Goal: Task Accomplishment & Management: Use online tool/utility

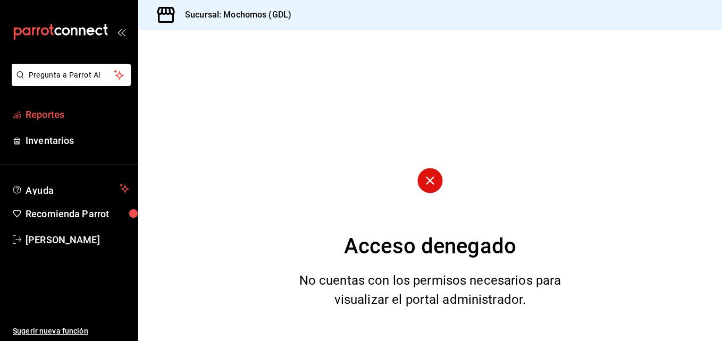
click at [54, 117] on span "Reportes" at bounding box center [78, 114] width 104 height 14
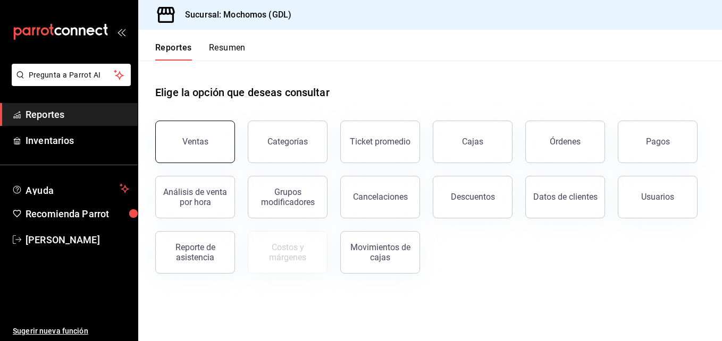
click at [191, 129] on button "Ventas" at bounding box center [195, 142] width 80 height 43
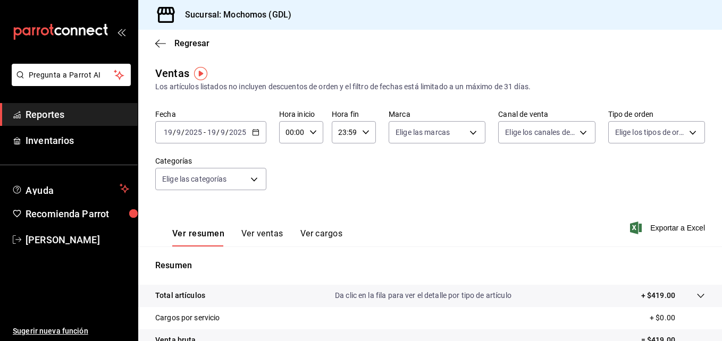
click at [257, 132] on \(Stroke\) "button" at bounding box center [256, 131] width 6 height 1
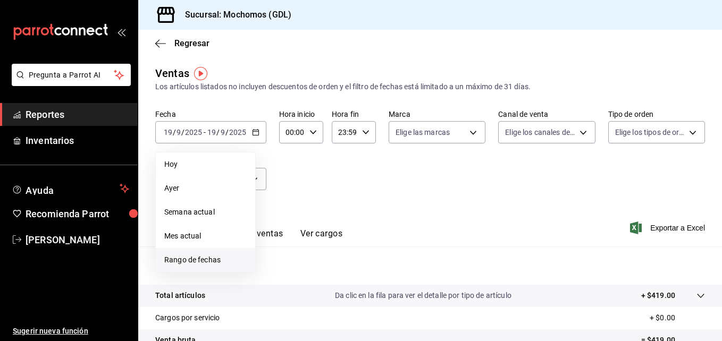
click at [222, 258] on span "Rango de fechas" at bounding box center [205, 260] width 82 height 11
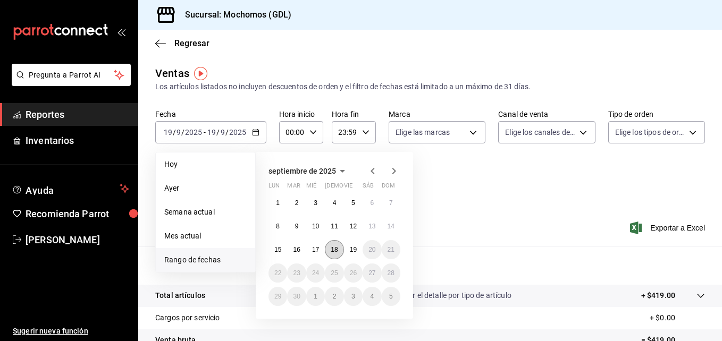
click at [337, 248] on abbr "18" at bounding box center [334, 249] width 7 height 7
click at [351, 252] on abbr "19" at bounding box center [353, 249] width 7 height 7
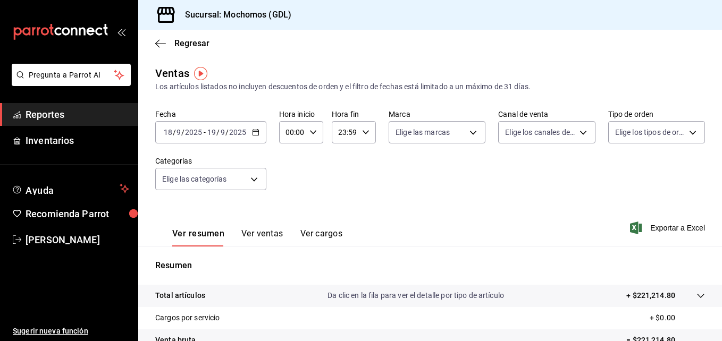
click at [312, 130] on icon "button" at bounding box center [312, 132] width 7 height 7
click at [288, 198] on span "08" at bounding box center [289, 198] width 5 height 9
click at [289, 226] on span "05" at bounding box center [289, 222] width 5 height 9
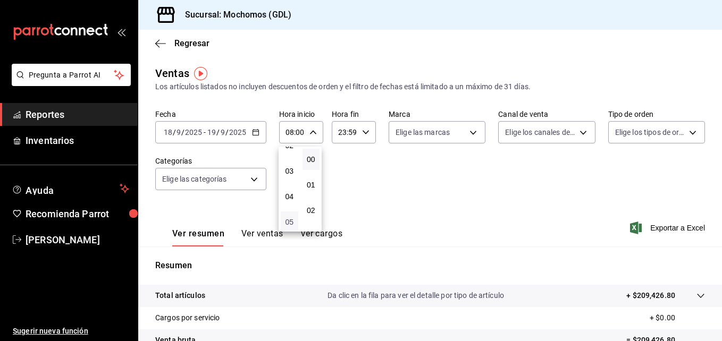
type input "05:00"
click at [364, 128] on div at bounding box center [361, 170] width 722 height 341
click at [364, 128] on div "23:59 Hora fin" at bounding box center [354, 132] width 44 height 22
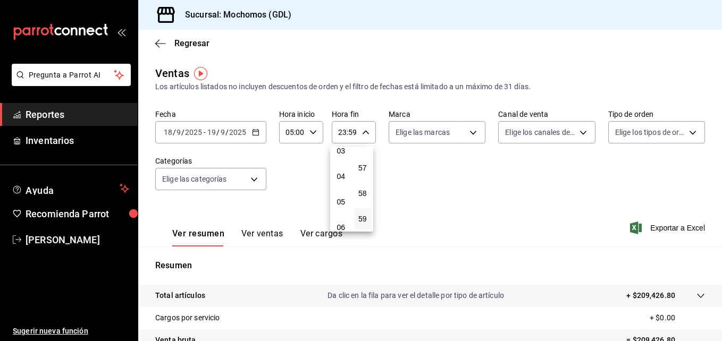
scroll to position [85, 0]
click at [340, 178] on span "04" at bounding box center [341, 177] width 5 height 9
type input "04:59"
click at [466, 131] on div at bounding box center [361, 170] width 722 height 341
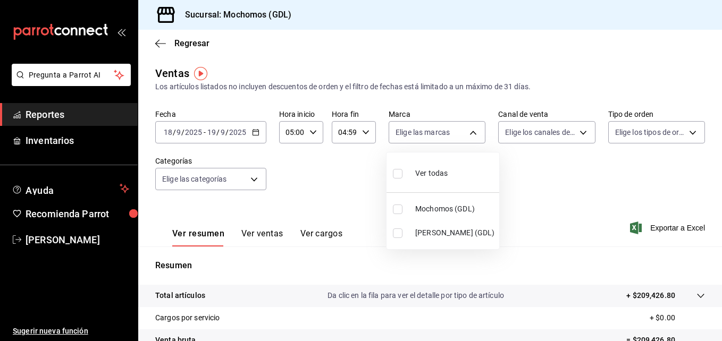
click at [466, 131] on body "Pregunta a Parrot AI Reportes Inventarios Ayuda Recomienda Parrot [PERSON_NAME]…" at bounding box center [361, 170] width 722 height 341
click at [400, 208] on input "checkbox" at bounding box center [398, 210] width 10 height 10
checkbox input "true"
type input "36c25d4a-7cb0-456c-a434-e981d54830bc"
click at [573, 133] on div at bounding box center [361, 170] width 722 height 341
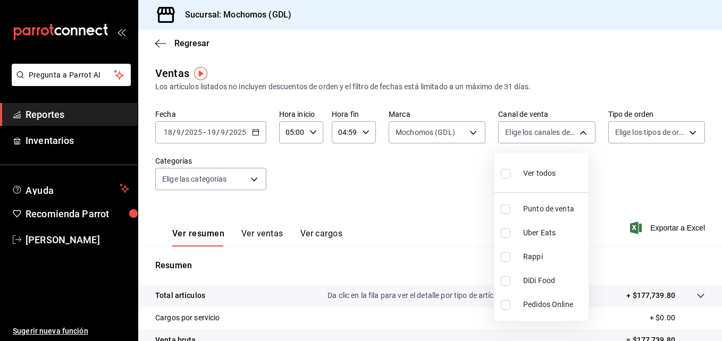
click at [573, 133] on body "Pregunta a Parrot AI Reportes Inventarios Ayuda Recomienda Parrot [PERSON_NAME]…" at bounding box center [361, 170] width 722 height 341
click at [507, 173] on input "checkbox" at bounding box center [506, 174] width 10 height 10
checkbox input "true"
type input "PARROT,UBER_EATS,RAPPI,DIDI_FOOD,ONLINE"
checkbox input "true"
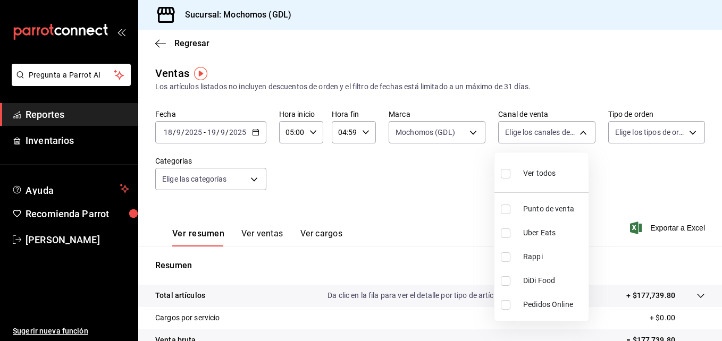
checkbox input "true"
click at [688, 132] on div at bounding box center [361, 170] width 722 height 341
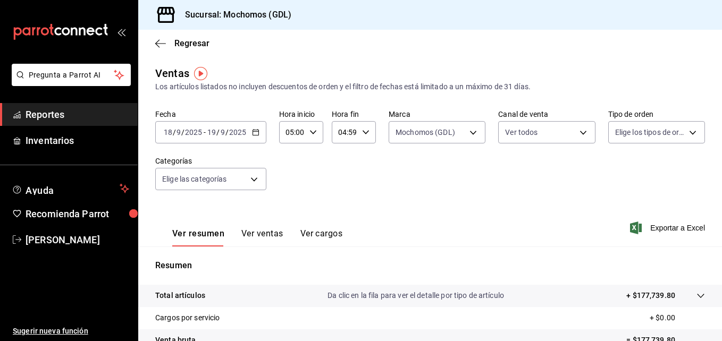
click at [688, 132] on div "Ver todos Punto de venta Uber Eats Rappi DiDi Food Pedidos Online" at bounding box center [361, 170] width 722 height 341
click at [688, 132] on body "Pregunta a Parrot AI Reportes Inventarios Ayuda Recomienda Parrot [PERSON_NAME]…" at bounding box center [361, 170] width 722 height 341
click at [614, 172] on input "checkbox" at bounding box center [614, 174] width 10 height 10
checkbox input "true"
type input "c3d0baef-30c0-4718-9d76-caab43e27316,13c4cc4a-99d2-42c0-ba96-c3de8c08c13d,7b791…"
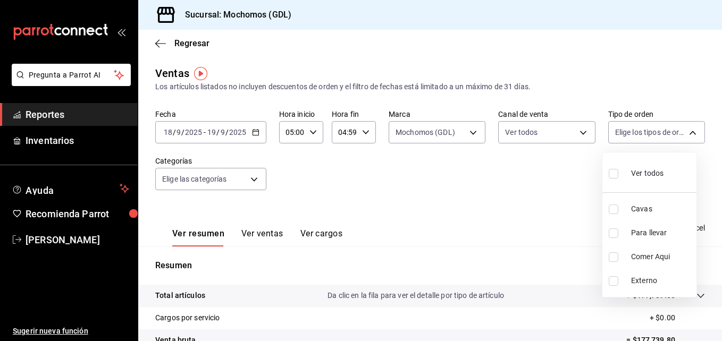
checkbox input "true"
click at [407, 160] on div at bounding box center [361, 170] width 722 height 341
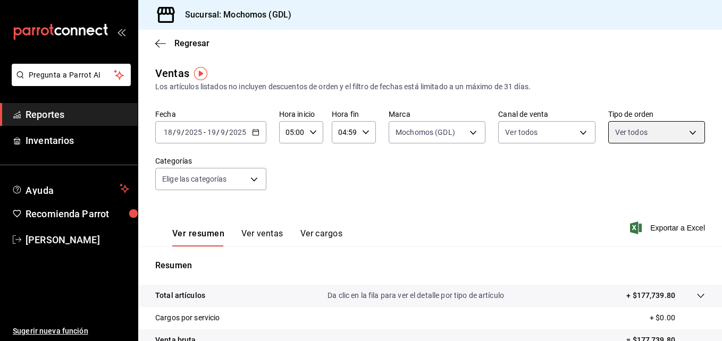
scroll to position [168, 0]
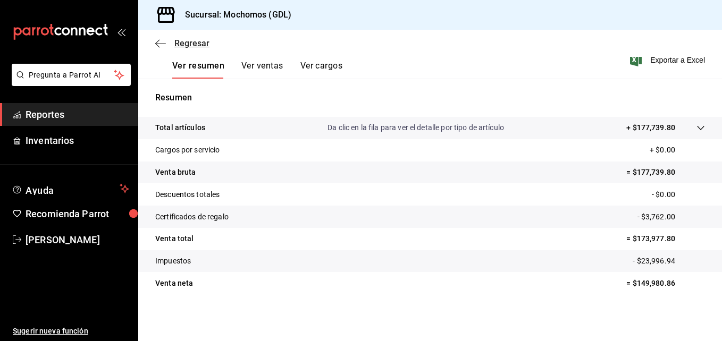
click at [200, 40] on span "Regresar" at bounding box center [191, 43] width 35 height 10
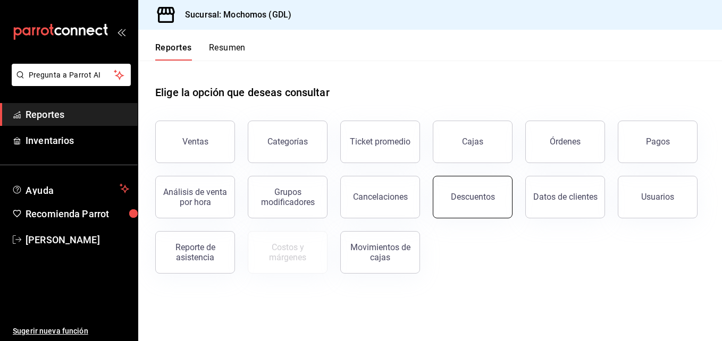
click at [447, 180] on button "Descuentos" at bounding box center [473, 197] width 80 height 43
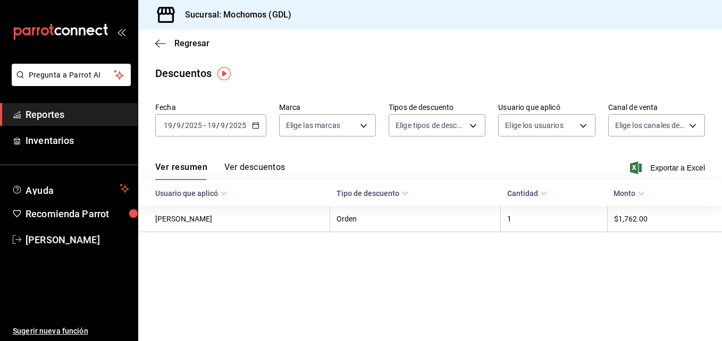
click at [254, 124] on icon "button" at bounding box center [255, 125] width 7 height 7
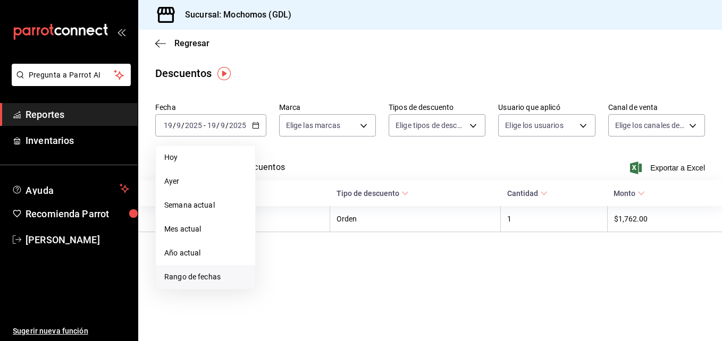
click at [207, 279] on span "Rango de fechas" at bounding box center [205, 277] width 82 height 11
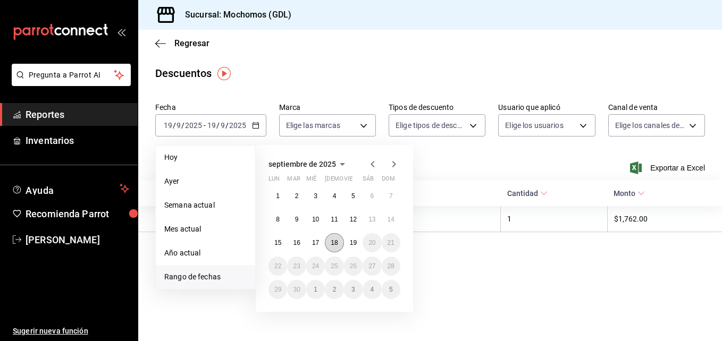
click at [340, 245] on button "18" at bounding box center [334, 242] width 19 height 19
click at [352, 244] on abbr "19" at bounding box center [353, 242] width 7 height 7
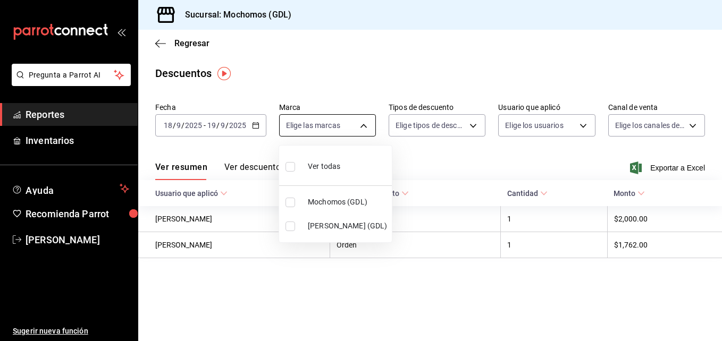
click at [367, 122] on body "Pregunta a Parrot AI Reportes Inventarios Ayuda Recomienda Parrot [PERSON_NAME]…" at bounding box center [361, 170] width 722 height 341
click at [287, 202] on input "checkbox" at bounding box center [290, 203] width 10 height 10
checkbox input "true"
type input "36c25d4a-7cb0-456c-a434-e981d54830bc"
click at [477, 123] on div at bounding box center [361, 170] width 722 height 341
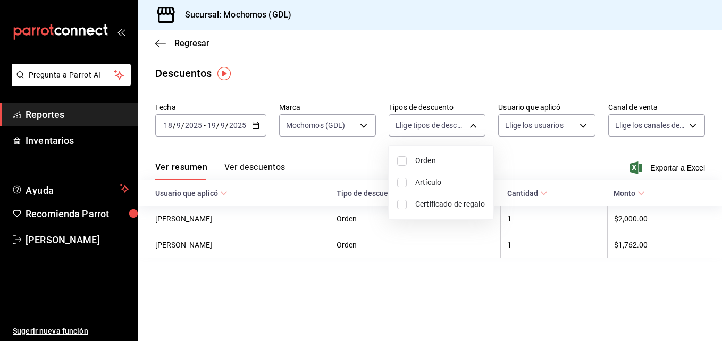
click at [477, 123] on body "Pregunta a Parrot AI Reportes Inventarios Ayuda Recomienda Parrot [PERSON_NAME]…" at bounding box center [361, 170] width 722 height 341
click at [400, 161] on input "checkbox" at bounding box center [402, 161] width 10 height 10
checkbox input "true"
type input "ORDER"
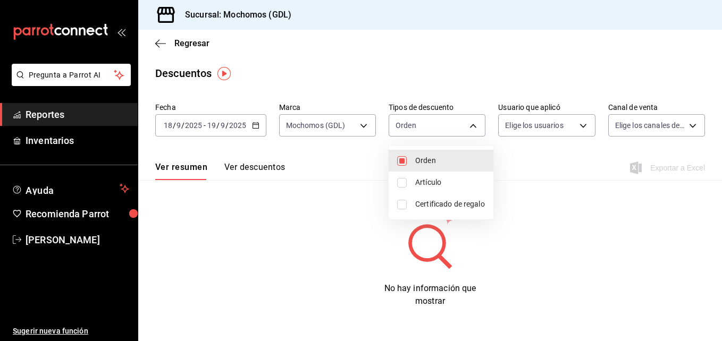
click at [405, 181] on input "checkbox" at bounding box center [402, 183] width 10 height 10
checkbox input "true"
type input "ORDER,ORDER_ITEM"
click at [400, 206] on input "checkbox" at bounding box center [402, 205] width 10 height 10
checkbox input "true"
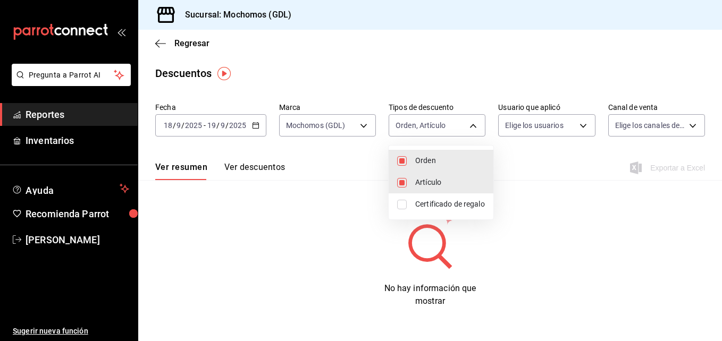
type input "ORDER,ORDER_ITEM,CARD_REWARD"
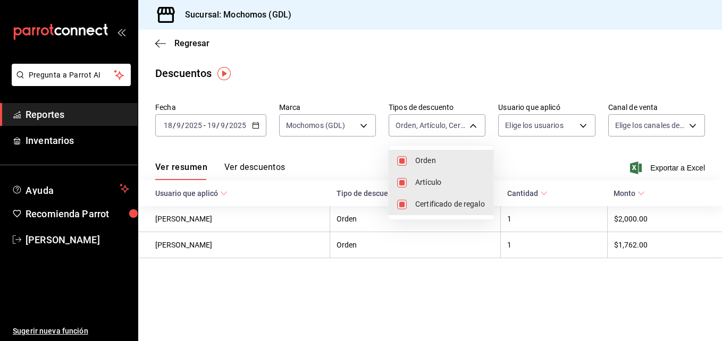
click at [584, 125] on div at bounding box center [361, 170] width 722 height 341
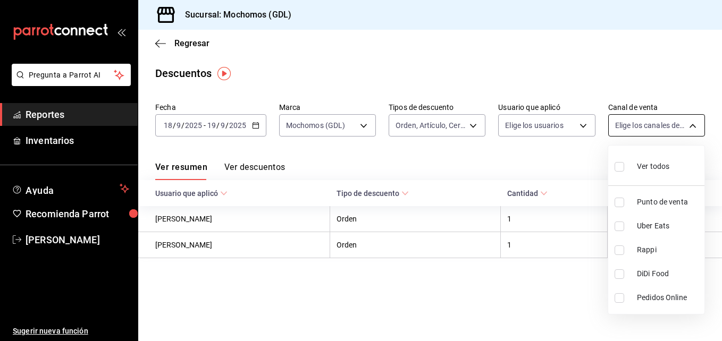
click at [690, 124] on body "Pregunta a Parrot AI Reportes Inventarios Ayuda Recomienda Parrot [PERSON_NAME]…" at bounding box center [361, 170] width 722 height 341
click at [619, 170] on input "checkbox" at bounding box center [620, 167] width 10 height 10
checkbox input "true"
type input "PARROT,UBER_EATS,RAPPI,DIDI_FOOD,ONLINE"
checkbox input "true"
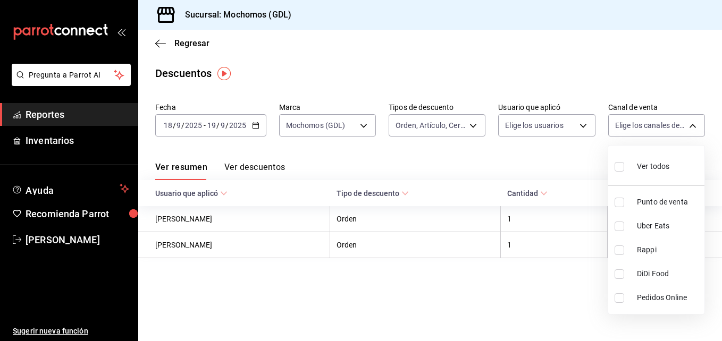
checkbox input "true"
click at [233, 169] on div at bounding box center [361, 170] width 722 height 341
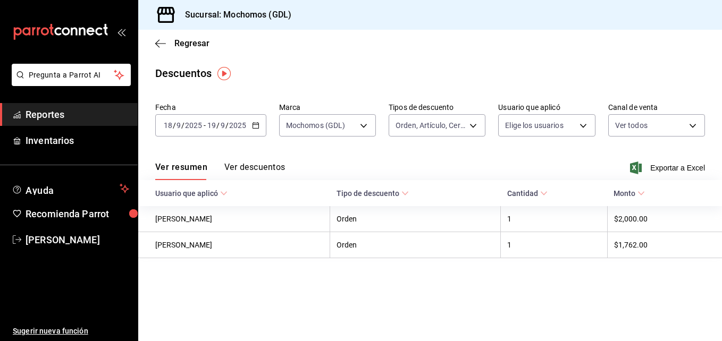
click at [242, 166] on button "Ver descuentos" at bounding box center [254, 171] width 61 height 18
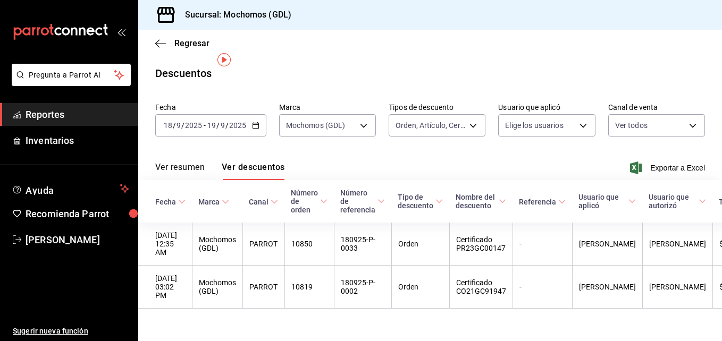
scroll to position [14, 0]
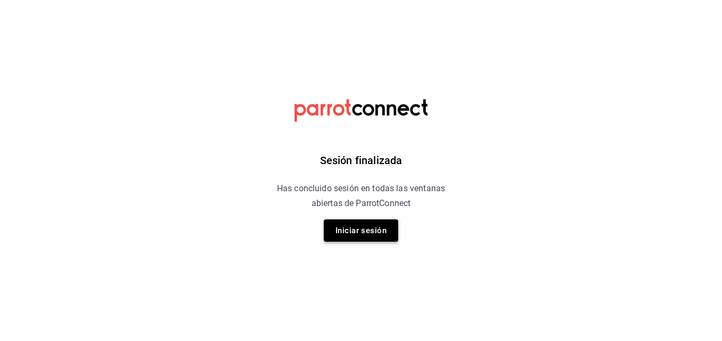
click at [340, 236] on button "Iniciar sesión" at bounding box center [361, 231] width 74 height 22
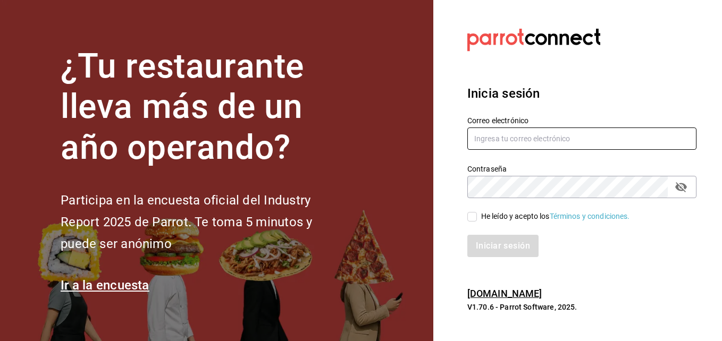
type input "[PERSON_NAME][EMAIL_ADDRESS][PERSON_NAME][DOMAIN_NAME]"
click at [470, 214] on input "He leído y acepto los Términos y condiciones." at bounding box center [472, 217] width 10 height 10
checkbox input "true"
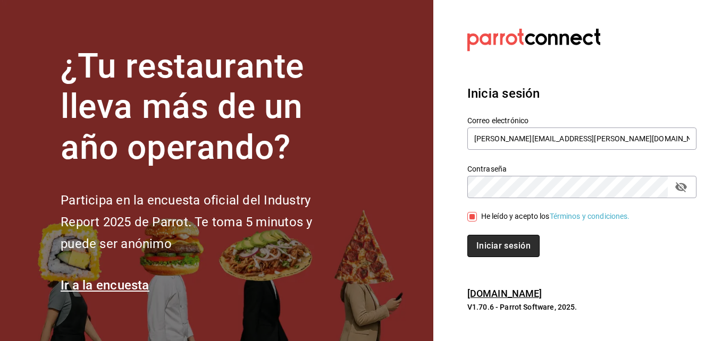
click at [509, 247] on button "Iniciar sesión" at bounding box center [503, 246] width 72 height 22
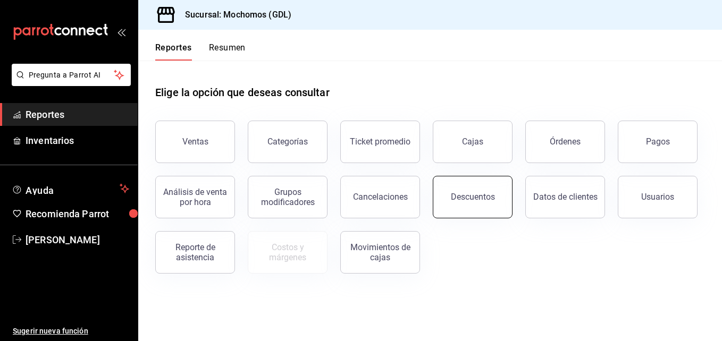
click at [443, 179] on button "Descuentos" at bounding box center [473, 197] width 80 height 43
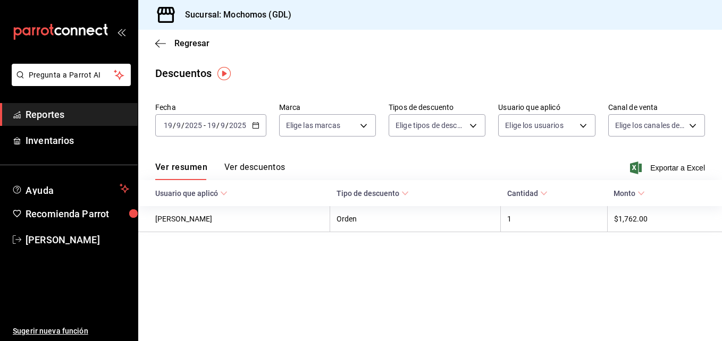
click at [257, 125] on icon "button" at bounding box center [255, 125] width 7 height 7
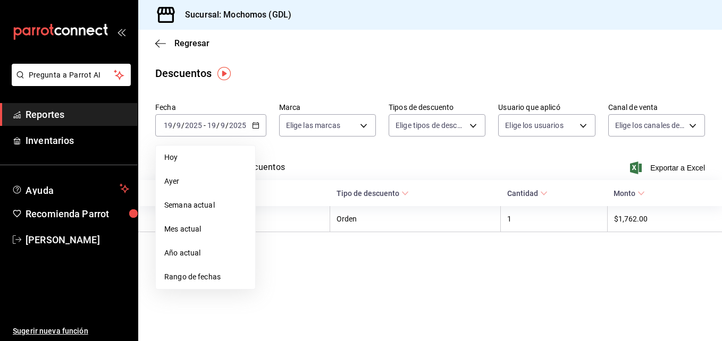
click at [217, 272] on span "Rango de fechas" at bounding box center [205, 277] width 82 height 11
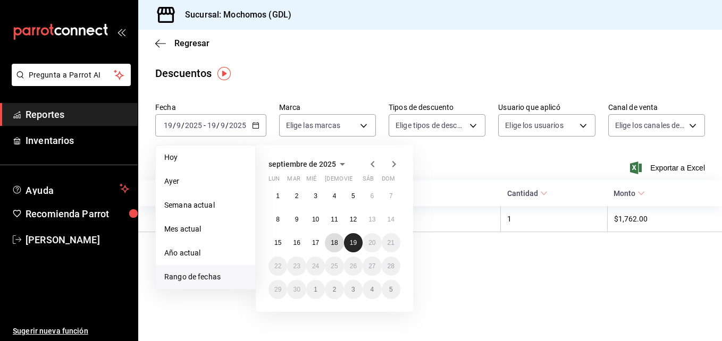
drag, startPoint x: 338, startPoint y: 245, endPoint x: 359, endPoint y: 246, distance: 21.3
click at [359, 246] on div "1 2 3 4 5 6 7 8 9 10 11 12 13 14 15 16 17 18 19 20 21 22 23 24 25 26 27 28 29 3…" at bounding box center [334, 243] width 132 height 113
click at [359, 246] on button "19" at bounding box center [353, 242] width 19 height 19
click at [313, 241] on abbr "17" at bounding box center [315, 242] width 7 height 7
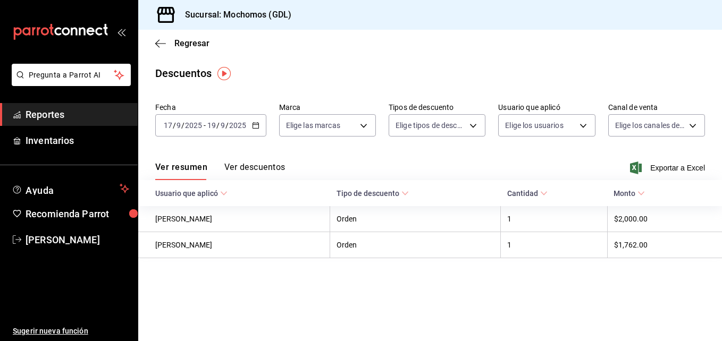
click at [258, 126] on \(Stroke\) "button" at bounding box center [256, 126] width 6 height 6
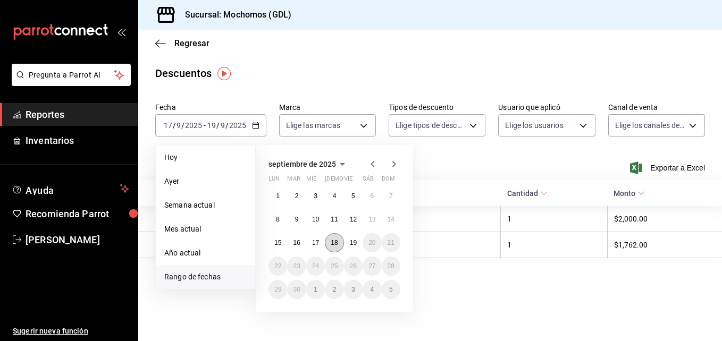
click at [332, 242] on abbr "18" at bounding box center [334, 242] width 7 height 7
click at [356, 242] on abbr "19" at bounding box center [353, 242] width 7 height 7
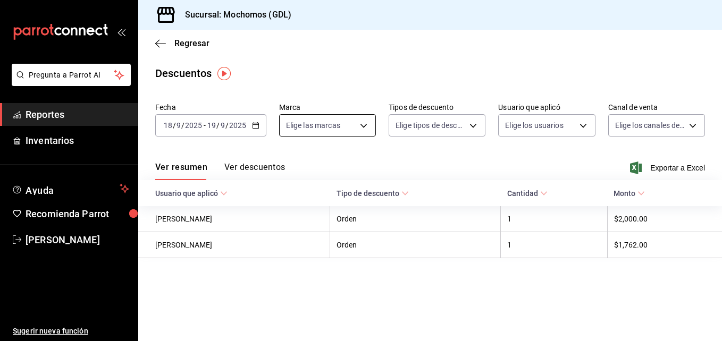
click at [363, 120] on body "Pregunta a Parrot AI Reportes Inventarios Ayuda Recomienda Parrot Jacobo Hernan…" at bounding box center [361, 170] width 722 height 341
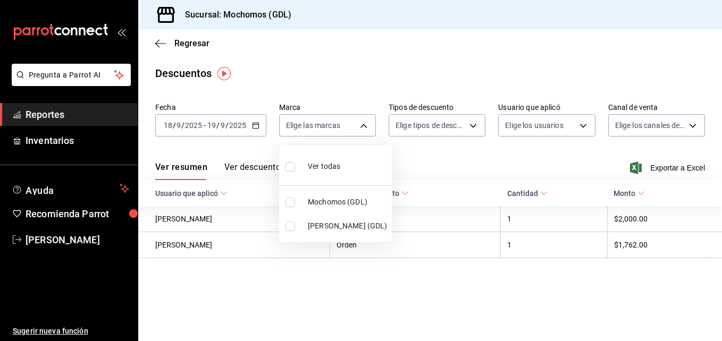
click at [288, 203] on input "checkbox" at bounding box center [290, 203] width 10 height 10
checkbox input "true"
type input "36c25d4a-7cb0-456c-a434-e981d54830bc"
click at [468, 122] on div at bounding box center [361, 170] width 722 height 341
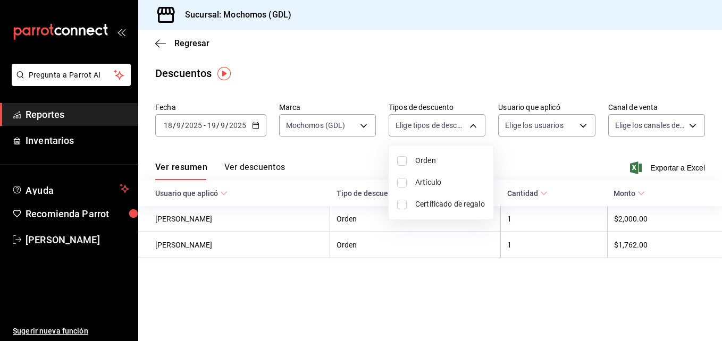
click at [468, 122] on body "Pregunta a Parrot AI Reportes Inventarios Ayuda Recomienda Parrot Jacobo Hernan…" at bounding box center [361, 170] width 722 height 341
click at [399, 160] on input "checkbox" at bounding box center [402, 161] width 10 height 10
checkbox input "true"
type input "ORDER"
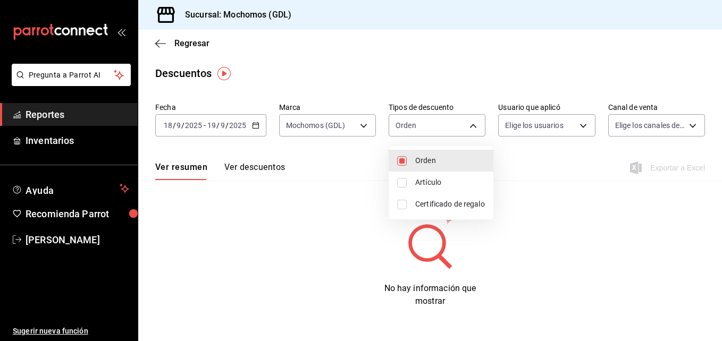
click at [403, 183] on input "checkbox" at bounding box center [402, 183] width 10 height 10
checkbox input "true"
type input "ORDER,ORDER_ITEM"
click at [402, 206] on input "checkbox" at bounding box center [402, 205] width 10 height 10
checkbox input "true"
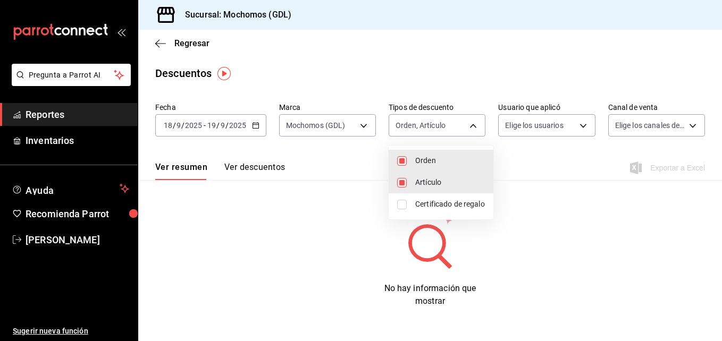
type input "ORDER,ORDER_ITEM,CARD_REWARD"
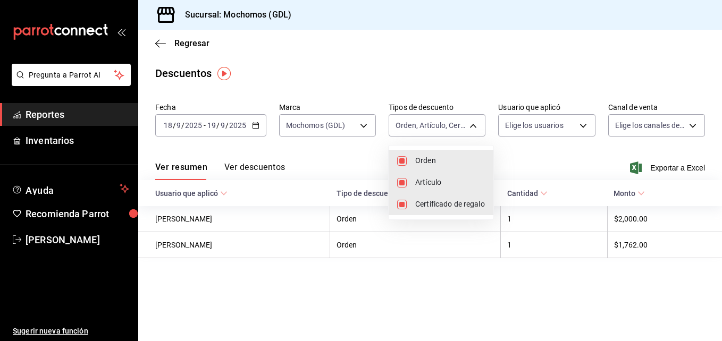
click at [568, 157] on div at bounding box center [361, 170] width 722 height 341
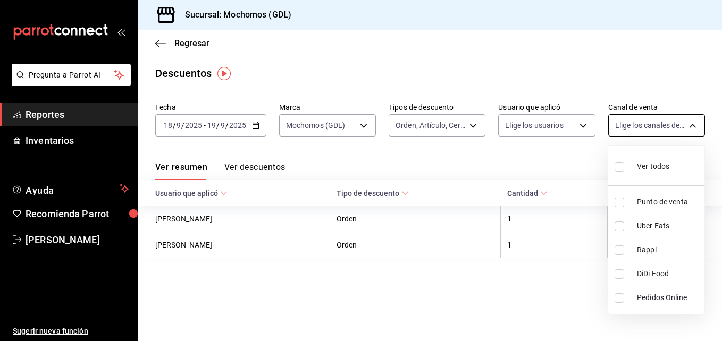
click at [688, 122] on body "Pregunta a Parrot AI Reportes Inventarios Ayuda Recomienda Parrot Jacobo Hernan…" at bounding box center [361, 170] width 722 height 341
click at [620, 167] on input "checkbox" at bounding box center [620, 167] width 10 height 10
checkbox input "true"
type input "PARROT,UBER_EATS,RAPPI,DIDI_FOOD,ONLINE"
checkbox input "true"
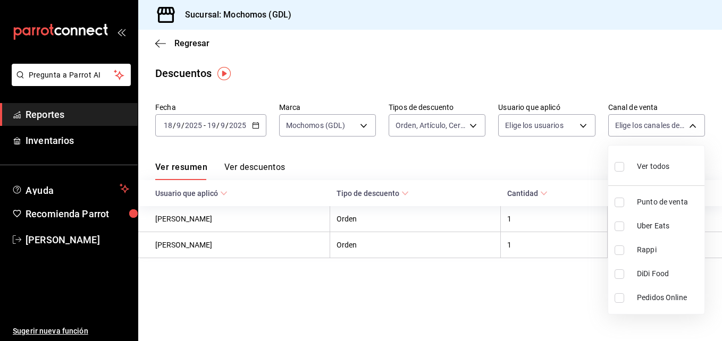
checkbox input "true"
click at [529, 155] on div at bounding box center [361, 170] width 722 height 341
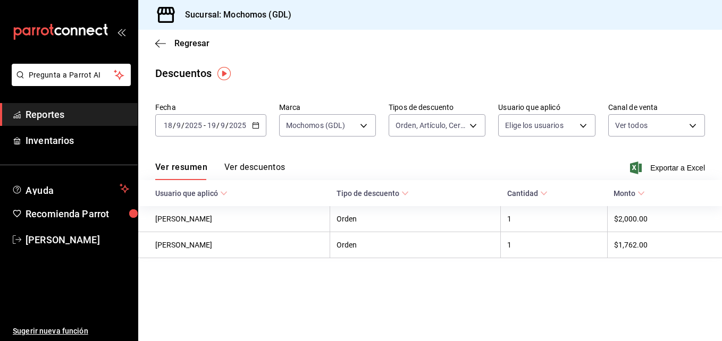
click at [242, 162] on button "Ver descuentos" at bounding box center [254, 171] width 61 height 18
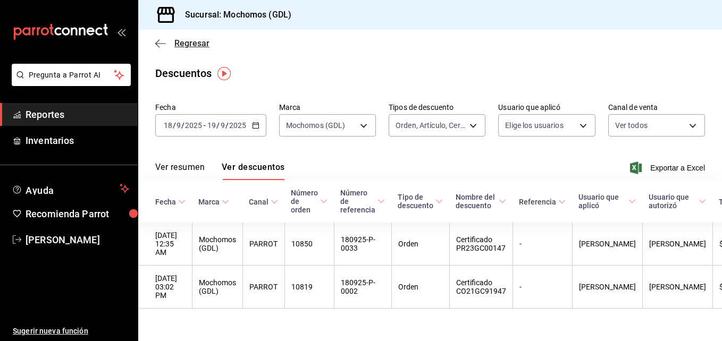
click at [188, 39] on span "Regresar" at bounding box center [191, 43] width 35 height 10
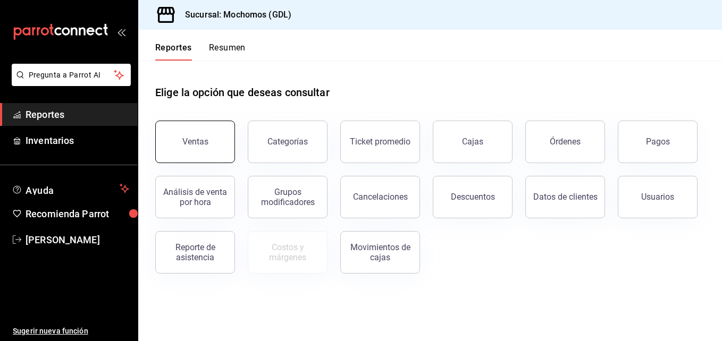
click at [218, 133] on button "Ventas" at bounding box center [195, 142] width 80 height 43
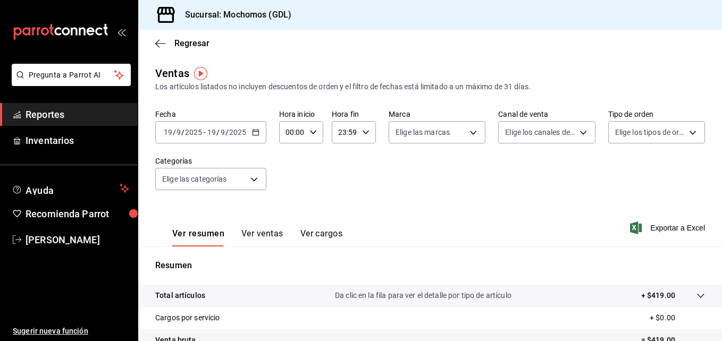
click at [256, 130] on icon "button" at bounding box center [255, 132] width 7 height 7
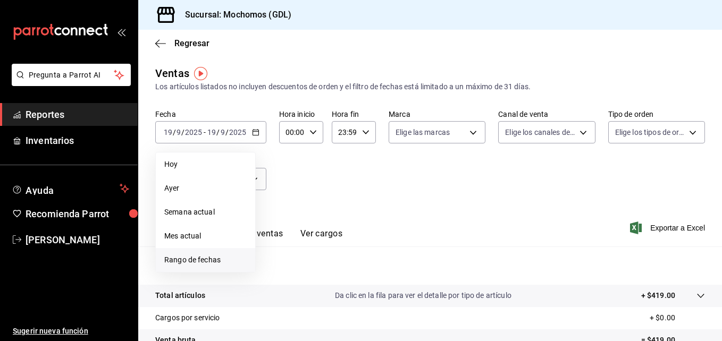
click at [226, 258] on span "Rango de fechas" at bounding box center [205, 260] width 82 height 11
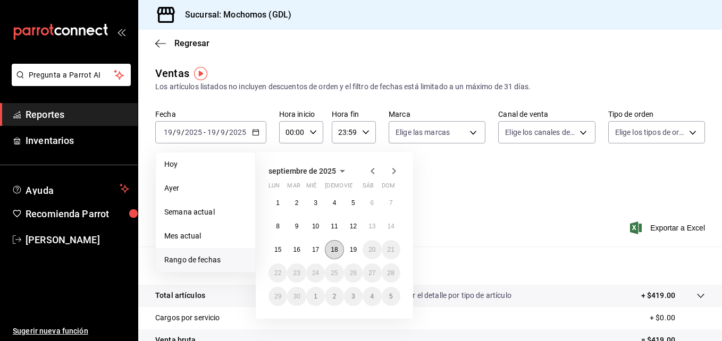
click at [335, 243] on button "18" at bounding box center [334, 249] width 19 height 19
click at [352, 246] on button "19" at bounding box center [353, 249] width 19 height 19
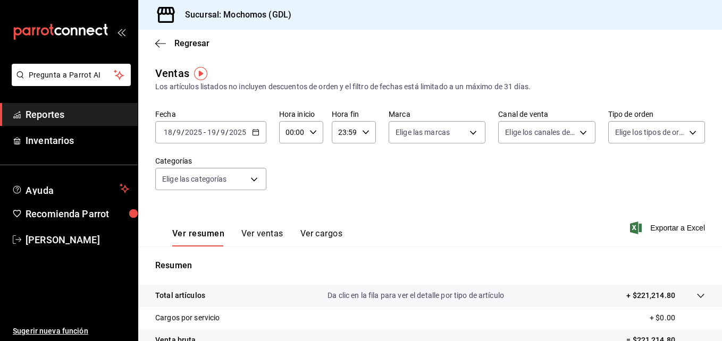
click at [312, 132] on icon "button" at bounding box center [312, 132] width 7 height 7
click at [291, 210] on span "05" at bounding box center [289, 209] width 5 height 9
type input "05:00"
click at [367, 130] on div at bounding box center [361, 170] width 722 height 341
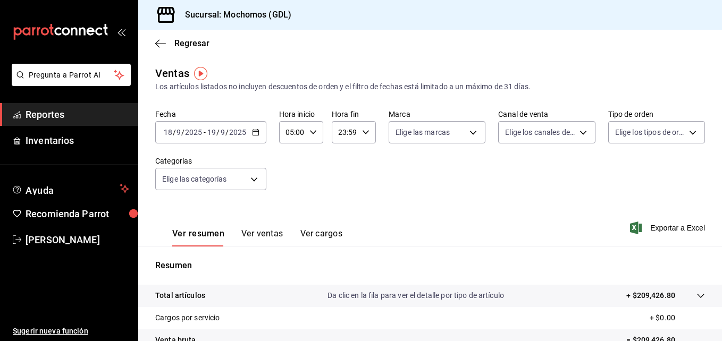
click at [367, 130] on icon "button" at bounding box center [365, 132] width 7 height 7
click at [341, 221] on button "04" at bounding box center [341, 225] width 18 height 21
type input "04:59"
click at [468, 128] on div at bounding box center [361, 170] width 722 height 341
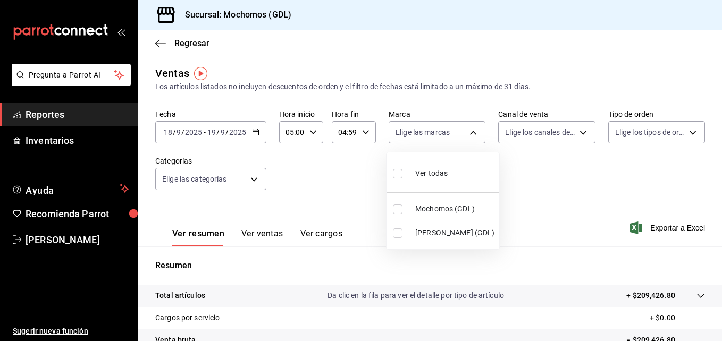
click at [468, 128] on body "Pregunta a Parrot AI Reportes Inventarios Ayuda Recomienda Parrot Jacobo Hernan…" at bounding box center [361, 170] width 722 height 341
click at [398, 174] on input "checkbox" at bounding box center [398, 174] width 10 height 10
checkbox input "true"
type input "36c25d4a-7cb0-456c-a434-e981d54830bc,9cac9703-0c5a-4d8b-addd-5b6b571d65b9"
checkbox input "true"
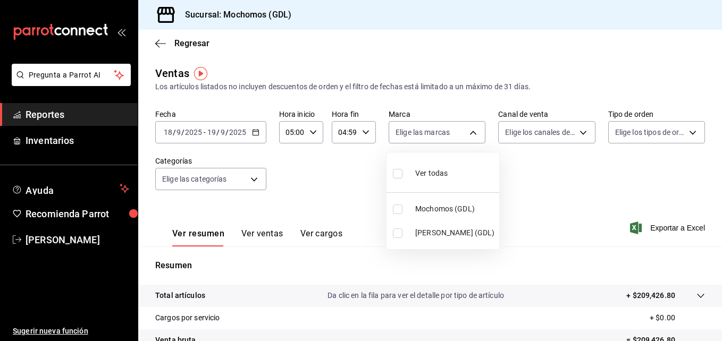
checkbox input "true"
click at [397, 210] on input "checkbox" at bounding box center [398, 210] width 10 height 10
checkbox input "false"
type input "9cac9703-0c5a-4d8b-addd-5b6b571d65b9"
checkbox input "false"
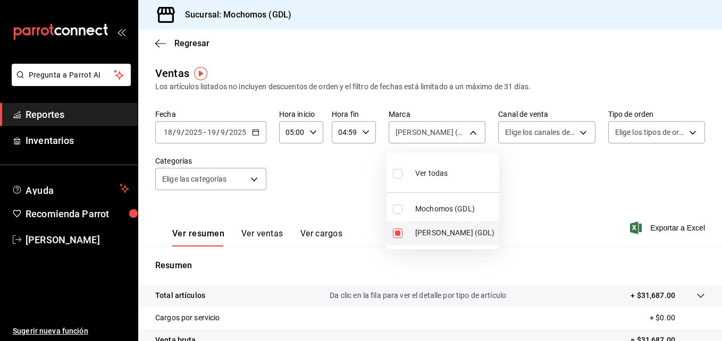
click at [398, 231] on input "checkbox" at bounding box center [398, 234] width 10 height 10
checkbox input "false"
click at [400, 213] on input "checkbox" at bounding box center [398, 210] width 10 height 10
checkbox input "true"
type input "36c25d4a-7cb0-456c-a434-e981d54830bc"
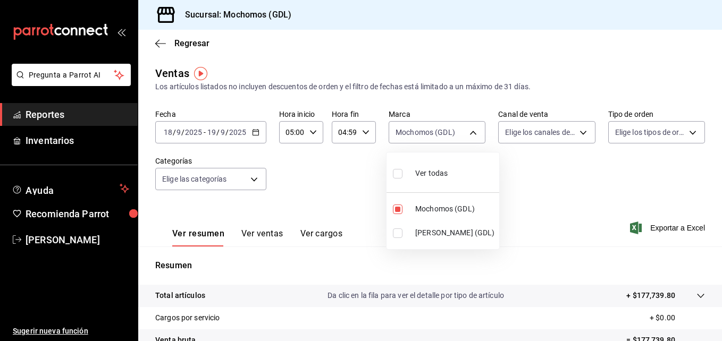
click at [565, 130] on div at bounding box center [361, 170] width 722 height 341
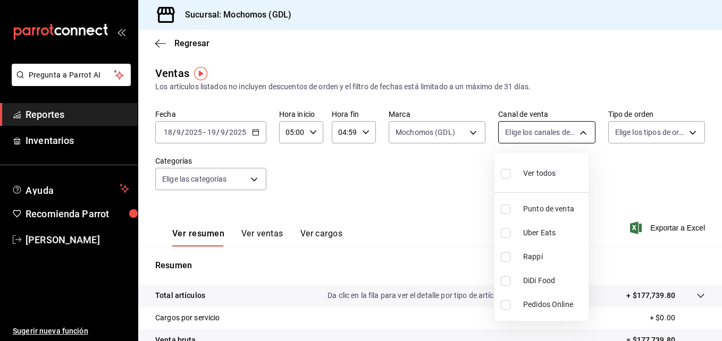
click at [575, 131] on body "Pregunta a Parrot AI Reportes Inventarios Ayuda Recomienda Parrot Jacobo Hernan…" at bounding box center [361, 170] width 722 height 341
click at [501, 175] on input "checkbox" at bounding box center [506, 174] width 10 height 10
checkbox input "true"
type input "PARROT,UBER_EATS,RAPPI,DIDI_FOOD,ONLINE"
checkbox input "true"
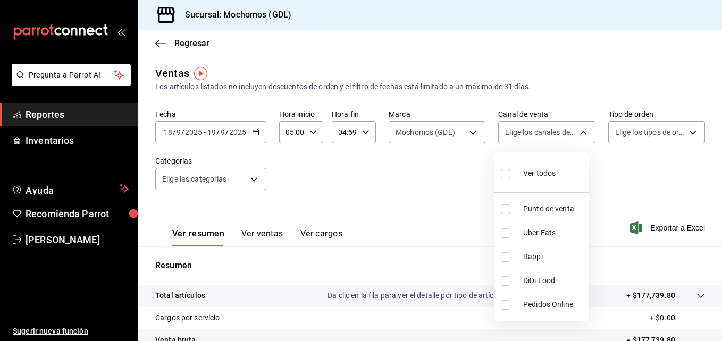
checkbox input "true"
click at [683, 132] on div at bounding box center [361, 170] width 722 height 341
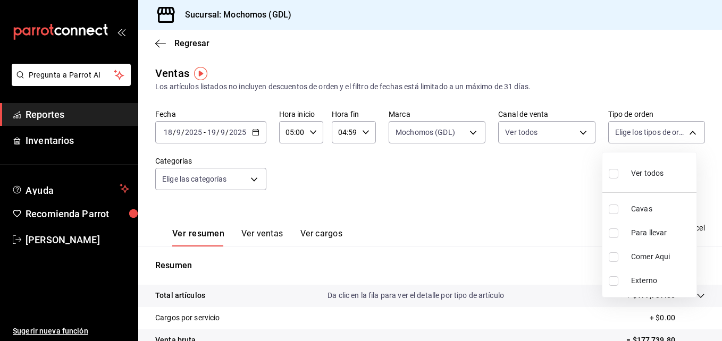
click at [683, 132] on body "Pregunta a Parrot AI Reportes Inventarios Ayuda Recomienda Parrot Jacobo Hernan…" at bounding box center [361, 170] width 722 height 341
click at [614, 173] on input "checkbox" at bounding box center [614, 174] width 10 height 10
checkbox input "true"
type input "c3d0baef-30c0-4718-9d76-caab43e27316,13c4cc4a-99d2-42c0-ba96-c3de8c08c13d,7b791…"
checkbox input "true"
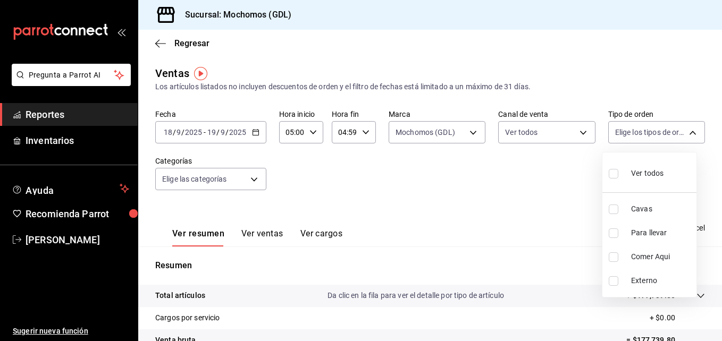
checkbox input "true"
click at [463, 222] on div at bounding box center [361, 170] width 722 height 341
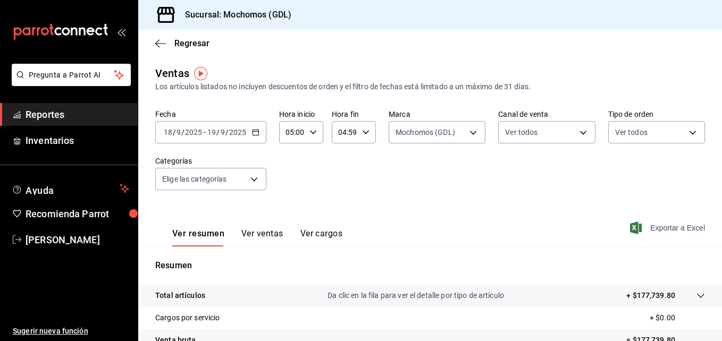
click at [661, 224] on span "Exportar a Excel" at bounding box center [668, 228] width 73 height 13
click at [200, 40] on span "Regresar" at bounding box center [191, 43] width 35 height 10
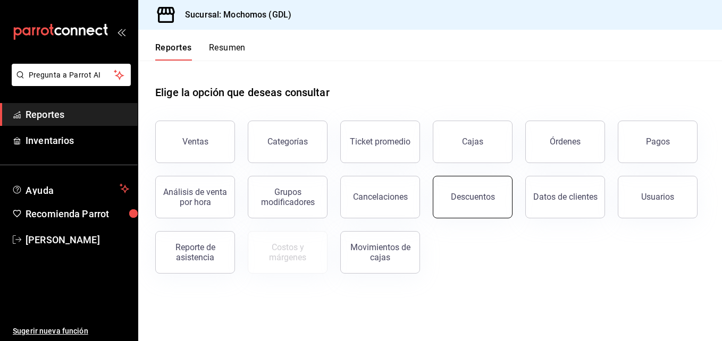
click at [456, 205] on button "Descuentos" at bounding box center [473, 197] width 80 height 43
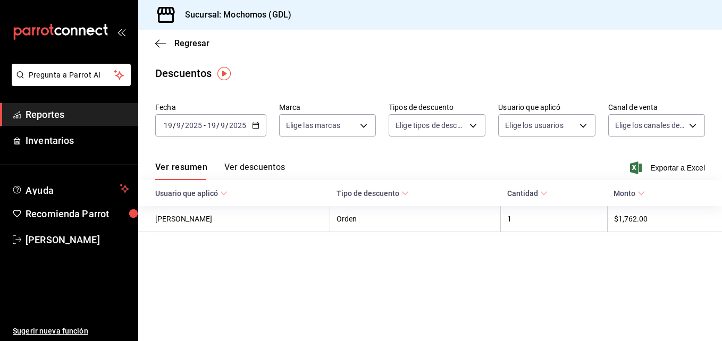
click at [253, 124] on icon "button" at bounding box center [255, 125] width 7 height 7
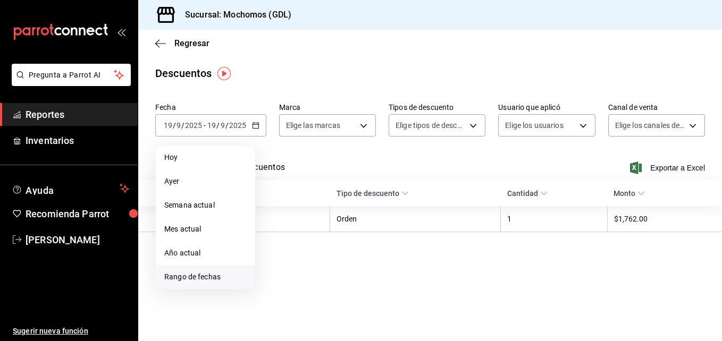
click at [202, 278] on span "Rango de fechas" at bounding box center [205, 277] width 82 height 11
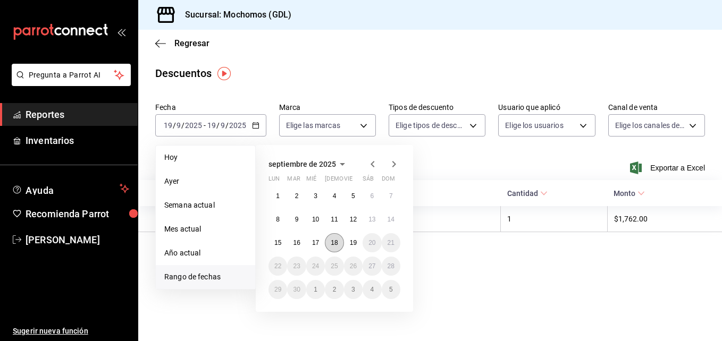
click at [333, 241] on abbr "18" at bounding box center [334, 242] width 7 height 7
click at [352, 240] on abbr "19" at bounding box center [353, 242] width 7 height 7
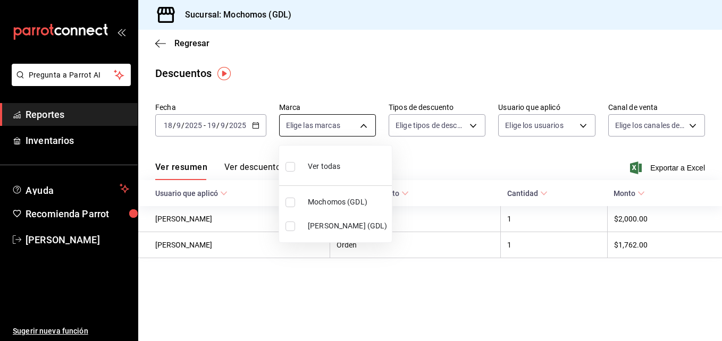
click at [364, 128] on body "Pregunta a Parrot AI Reportes Inventarios Ayuda Recomienda Parrot Jacobo Hernan…" at bounding box center [361, 170] width 722 height 341
click at [286, 204] on input "checkbox" at bounding box center [290, 203] width 10 height 10
checkbox input "true"
type input "36c25d4a-7cb0-456c-a434-e981d54830bc"
click at [476, 127] on div at bounding box center [361, 170] width 722 height 341
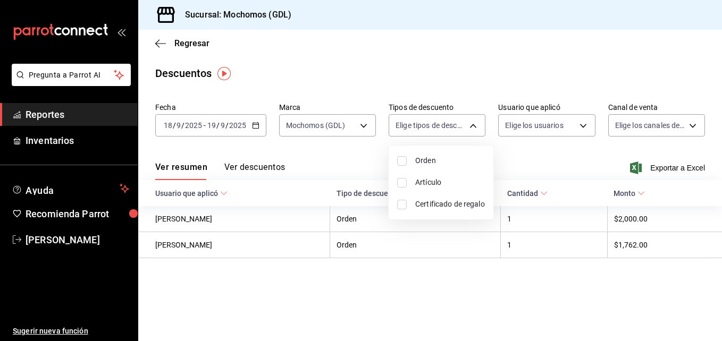
click at [476, 127] on body "Pregunta a Parrot AI Reportes Inventarios Ayuda Recomienda Parrot Jacobo Hernan…" at bounding box center [361, 170] width 722 height 341
click at [403, 159] on input "checkbox" at bounding box center [402, 161] width 10 height 10
checkbox input "true"
type input "ORDER"
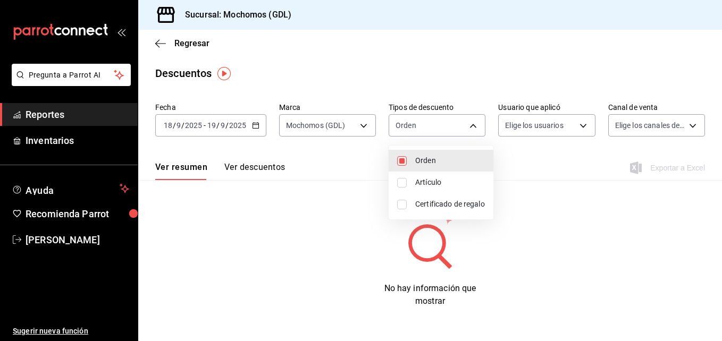
click at [399, 183] on input "checkbox" at bounding box center [402, 183] width 10 height 10
checkbox input "true"
type input "ORDER,ORDER_ITEM"
click at [401, 200] on input "checkbox" at bounding box center [402, 205] width 10 height 10
checkbox input "true"
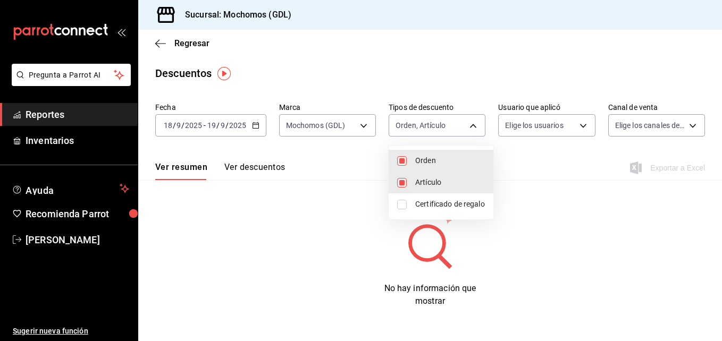
type input "ORDER,ORDER_ITEM,CARD_REWARD"
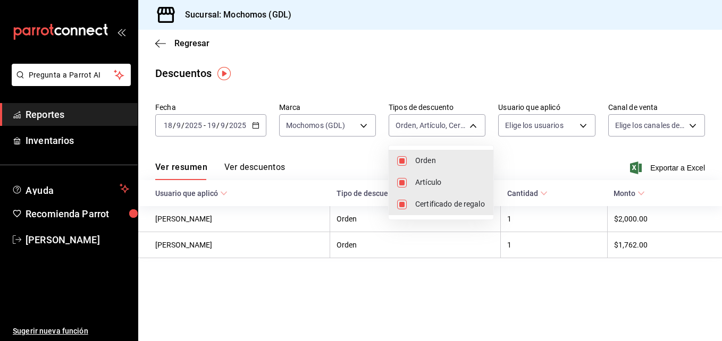
click at [594, 143] on div at bounding box center [361, 170] width 722 height 341
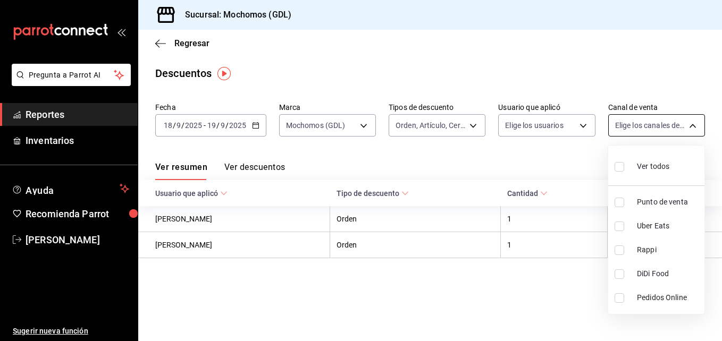
click at [688, 124] on body "Pregunta a Parrot AI Reportes Inventarios Ayuda Recomienda Parrot Jacobo Hernan…" at bounding box center [361, 170] width 722 height 341
click at [616, 164] on input "checkbox" at bounding box center [620, 167] width 10 height 10
checkbox input "true"
type input "PARROT,UBER_EATS,RAPPI,DIDI_FOOD,ONLINE"
checkbox input "true"
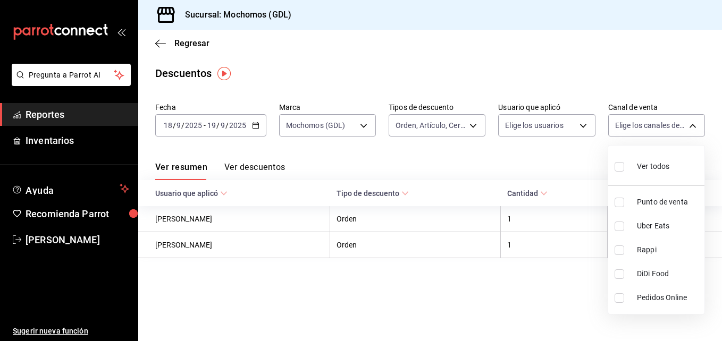
checkbox input "true"
click at [282, 162] on div at bounding box center [361, 170] width 722 height 341
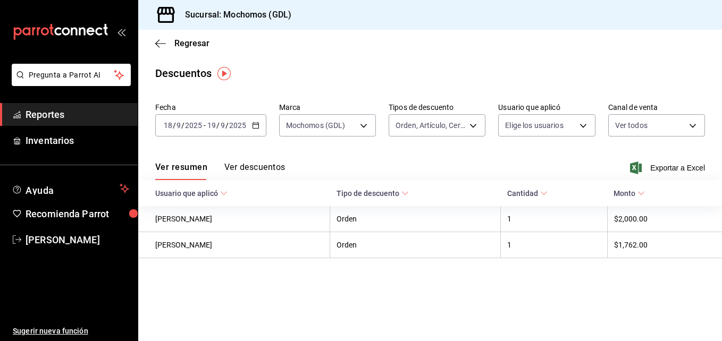
click at [282, 162] on div "Ver resumen Ver descuentos Exportar a Excel" at bounding box center [430, 164] width 584 height 31
click at [264, 166] on button "Ver descuentos" at bounding box center [254, 171] width 61 height 18
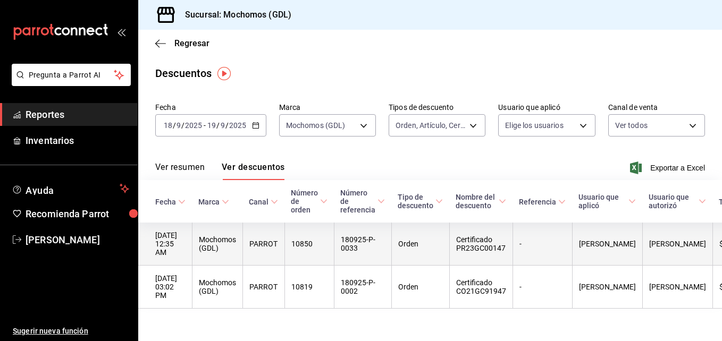
click at [461, 237] on th "Certificado PR23GC00147" at bounding box center [480, 244] width 63 height 43
drag, startPoint x: 461, startPoint y: 237, endPoint x: 514, endPoint y: 251, distance: 54.2
click at [512, 251] on th "Certificado PR23GC00147" at bounding box center [480, 244] width 63 height 43
copy th "Certificado PR23GC00147"
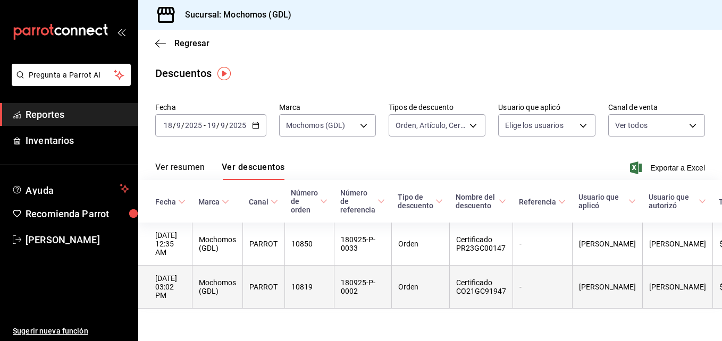
click at [459, 275] on th "Certificado CO21GC91947" at bounding box center [480, 287] width 63 height 43
drag, startPoint x: 459, startPoint y: 275, endPoint x: 505, endPoint y: 289, distance: 47.8
click at [505, 289] on th "Certificado CO21GC91947" at bounding box center [480, 287] width 63 height 43
copy th "Certificado CO21GC91947"
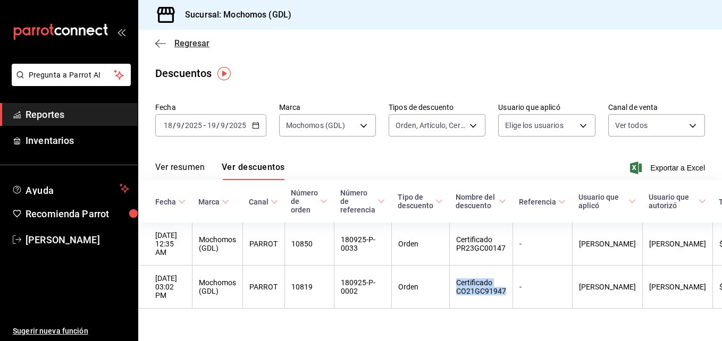
click at [167, 38] on span "Regresar" at bounding box center [182, 43] width 54 height 10
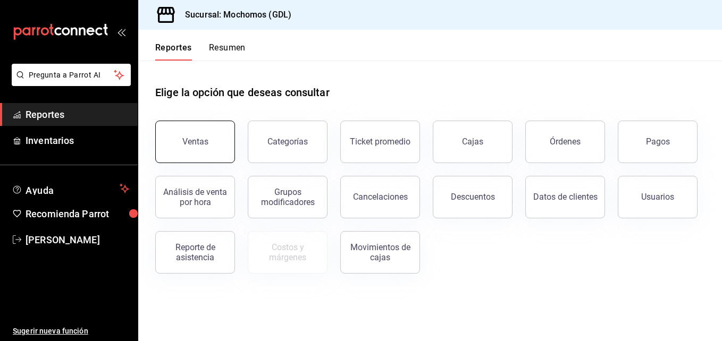
click at [211, 149] on button "Ventas" at bounding box center [195, 142] width 80 height 43
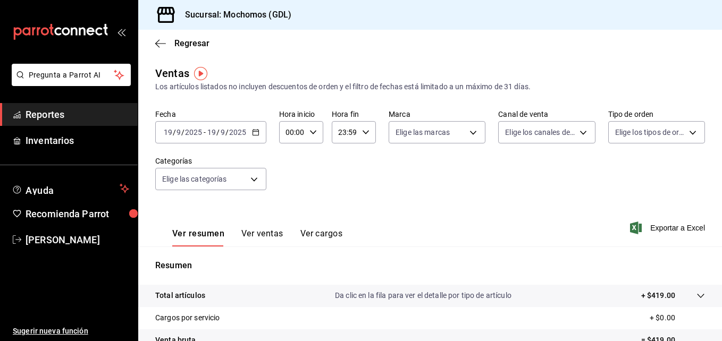
click at [253, 134] on \(Stroke\) "button" at bounding box center [256, 133] width 6 height 6
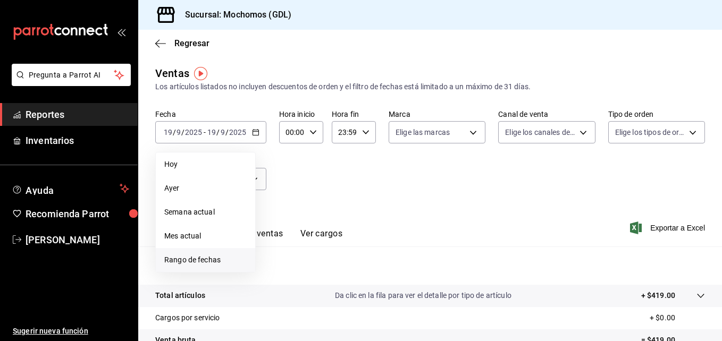
click at [188, 263] on span "Rango de fechas" at bounding box center [205, 260] width 82 height 11
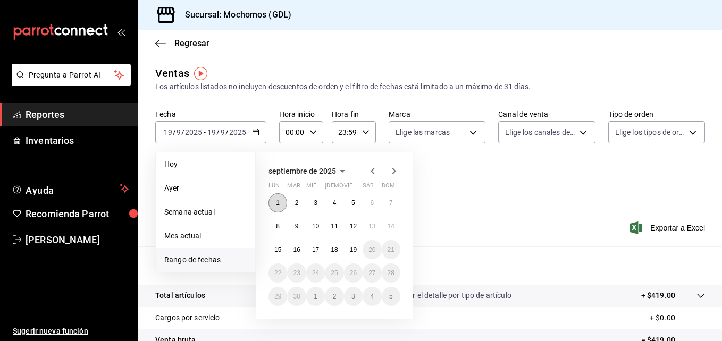
click at [273, 207] on button "1" at bounding box center [277, 203] width 19 height 19
click at [356, 251] on abbr "19" at bounding box center [353, 249] width 7 height 7
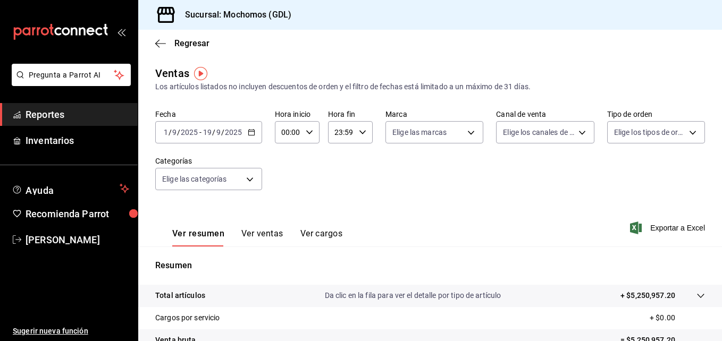
click at [312, 129] on icon "button" at bounding box center [309, 132] width 7 height 7
click at [286, 159] on button "05" at bounding box center [285, 153] width 18 height 21
type input "05:00"
click at [361, 133] on div at bounding box center [361, 170] width 722 height 341
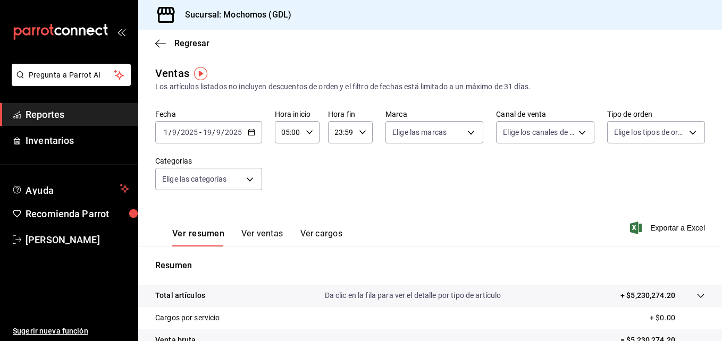
click at [361, 133] on \(Stroke\) "button" at bounding box center [362, 132] width 6 height 4
click at [338, 196] on button "04" at bounding box center [338, 201] width 18 height 21
type input "04:59"
click at [469, 128] on div at bounding box center [361, 170] width 722 height 341
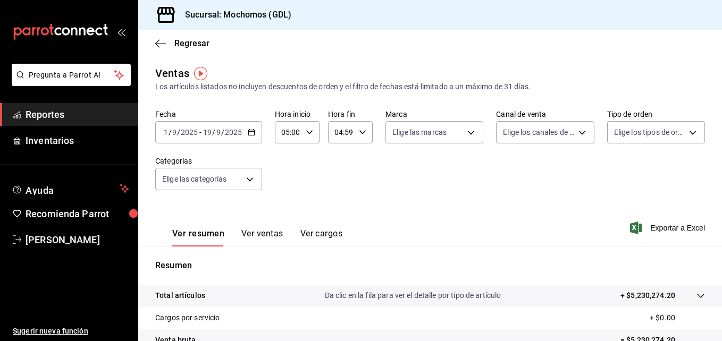
click at [469, 128] on body "Pregunta a Parrot AI Reportes Inventarios Ayuda Recomienda Parrot Jacobo Hernan…" at bounding box center [361, 170] width 722 height 341
click at [396, 208] on input "checkbox" at bounding box center [395, 210] width 10 height 10
checkbox input "true"
type input "36c25d4a-7cb0-456c-a434-e981d54830bc"
click at [577, 131] on div at bounding box center [361, 170] width 722 height 341
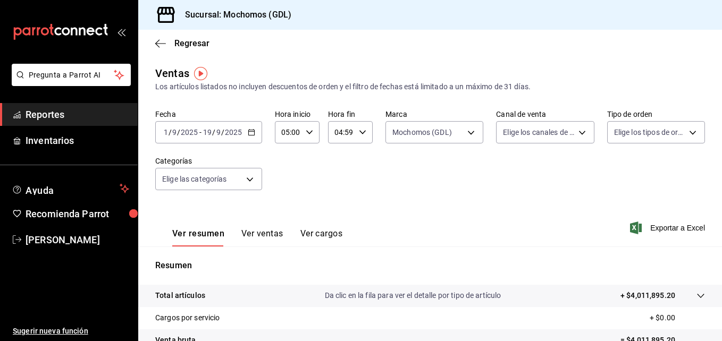
click at [577, 131] on body "Pregunta a Parrot AI Reportes Inventarios Ayuda Recomienda Parrot Jacobo Hernan…" at bounding box center [361, 170] width 722 height 341
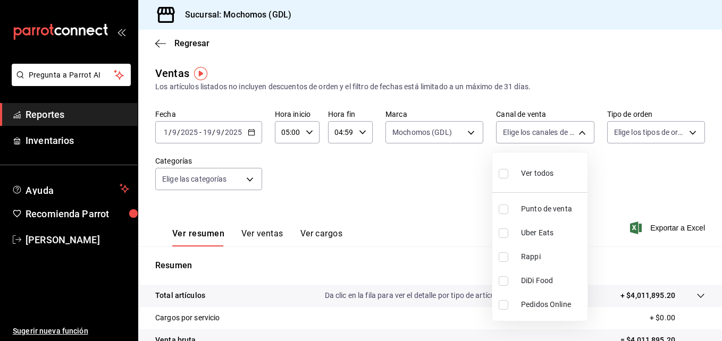
click at [501, 175] on input "checkbox" at bounding box center [504, 174] width 10 height 10
checkbox input "true"
type input "PARROT,UBER_EATS,RAPPI,DIDI_FOOD,ONLINE"
checkbox input "true"
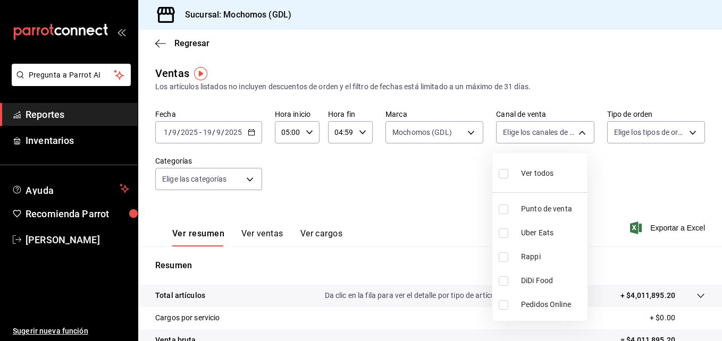
checkbox input "true"
click at [643, 174] on div at bounding box center [361, 170] width 722 height 341
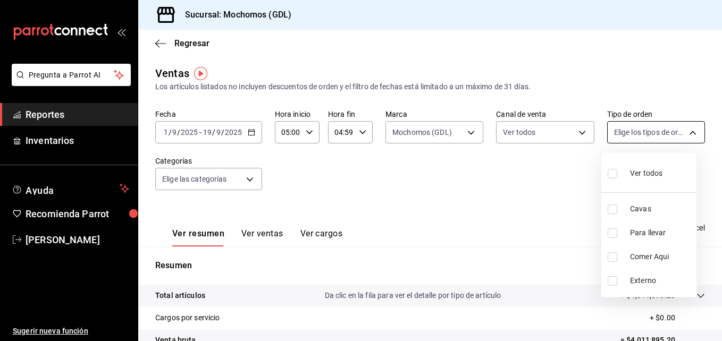
click at [688, 133] on body "Pregunta a Parrot AI Reportes Inventarios Ayuda Recomienda Parrot Jacobo Hernan…" at bounding box center [361, 170] width 722 height 341
click at [611, 176] on input "checkbox" at bounding box center [613, 174] width 10 height 10
checkbox input "true"
type input "c3d0baef-30c0-4718-9d76-caab43e27316,13c4cc4a-99d2-42c0-ba96-c3de8c08c13d,7b791…"
checkbox input "true"
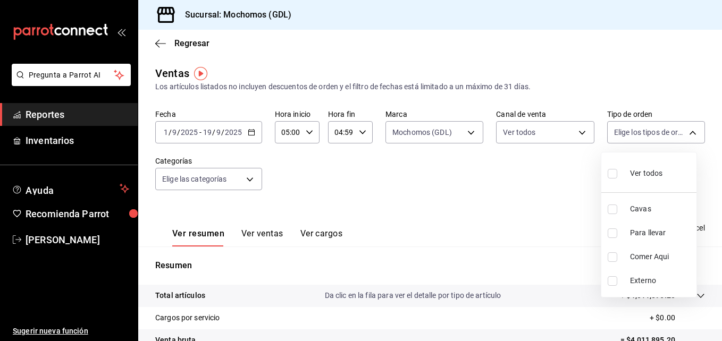
checkbox input "true"
click at [489, 195] on div at bounding box center [361, 170] width 722 height 341
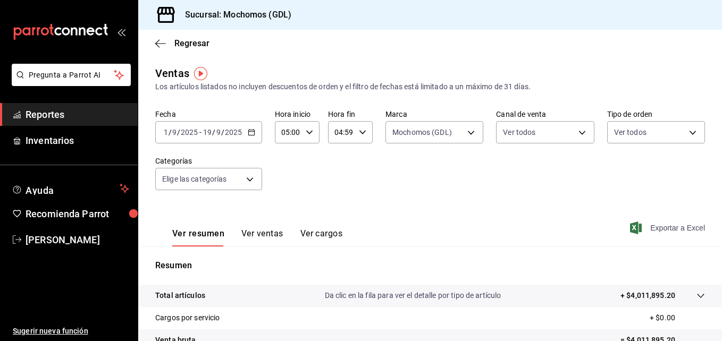
click at [651, 225] on span "Exportar a Excel" at bounding box center [668, 228] width 73 height 13
